Goal: Check status: Check status

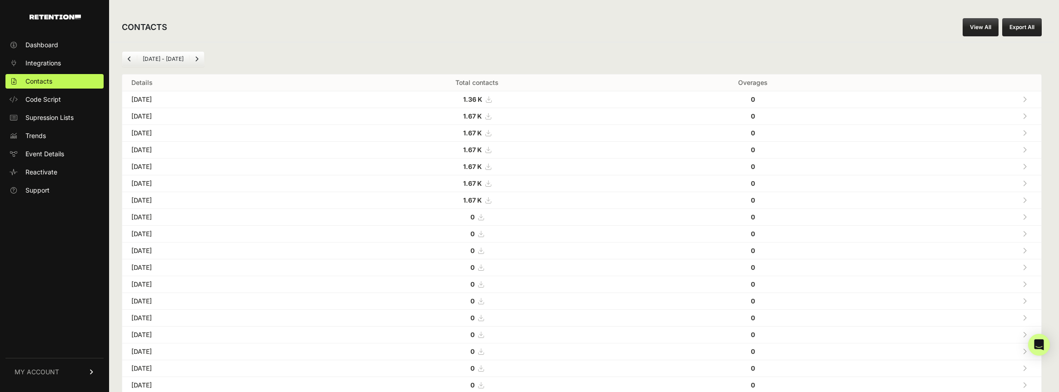
click at [1027, 100] on icon at bounding box center [1025, 99] width 4 height 6
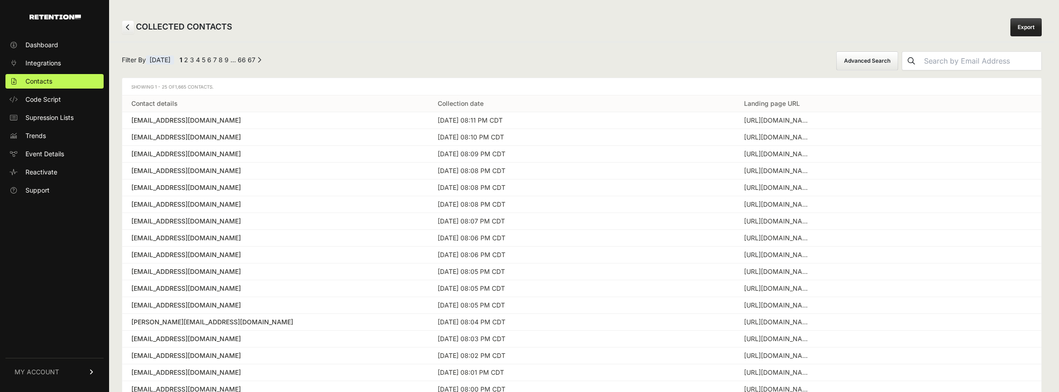
click at [237, 125] on div "[EMAIL_ADDRESS][DOMAIN_NAME]" at bounding box center [275, 120] width 288 height 9
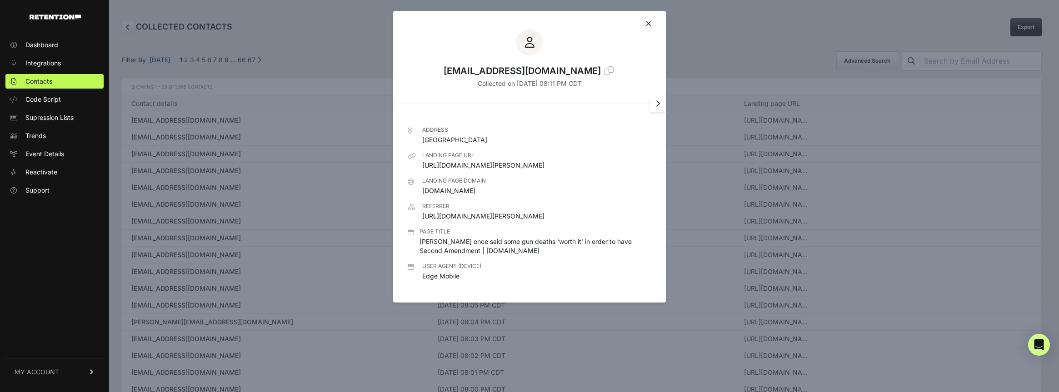
drag, startPoint x: 469, startPoint y: 283, endPoint x: 424, endPoint y: 283, distance: 45.0
click at [424, 281] on div "User agent (device) Edge Mobile" at bounding box center [451, 272] width 59 height 18
click at [647, 24] on icon at bounding box center [648, 23] width 5 height 7
